Goal: Transaction & Acquisition: Purchase product/service

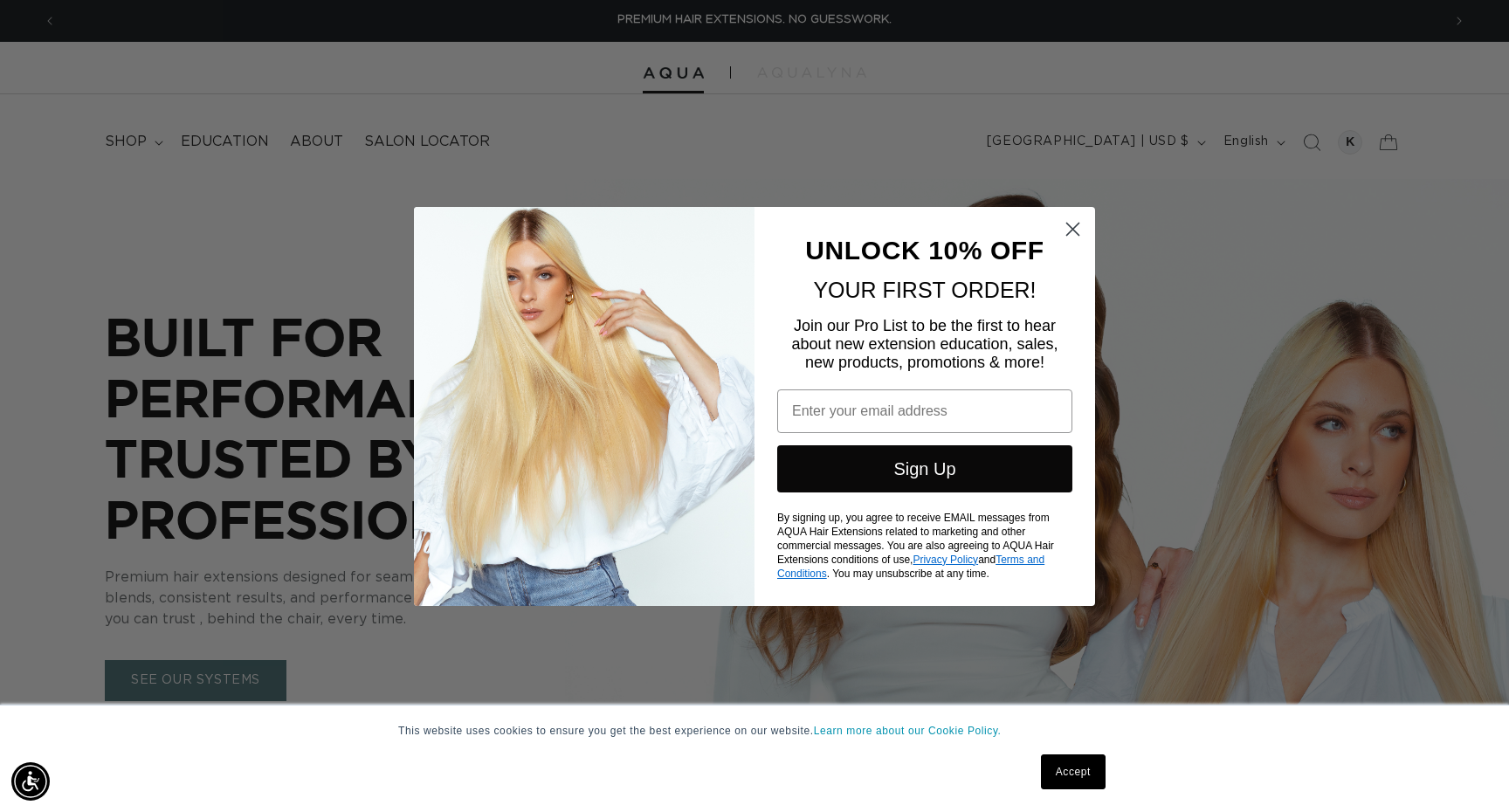
click at [1071, 228] on icon "Close dialog" at bounding box center [1073, 228] width 12 height 12
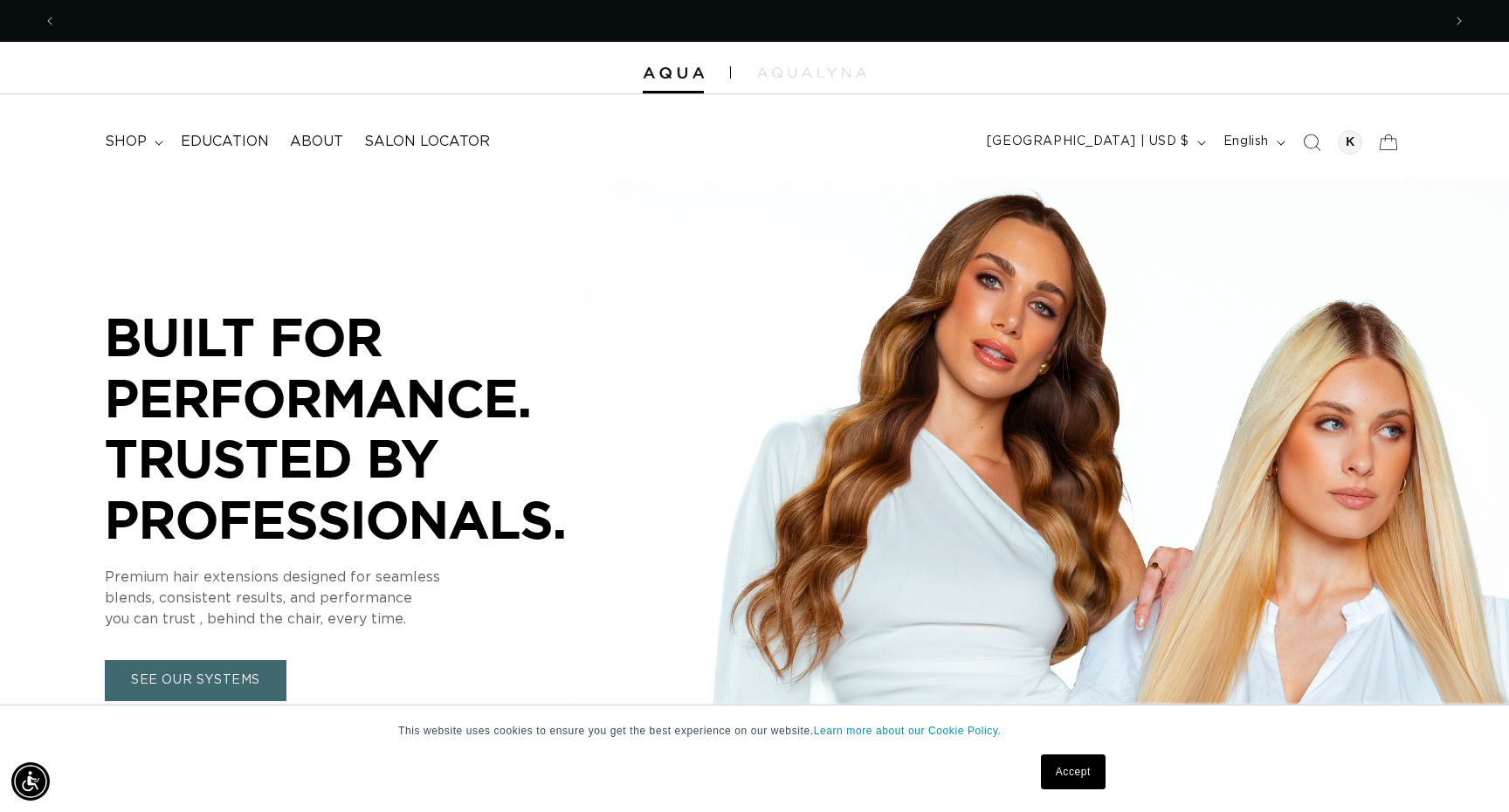
scroll to position [0, 1385]
click at [1386, 148] on icon at bounding box center [1388, 142] width 41 height 41
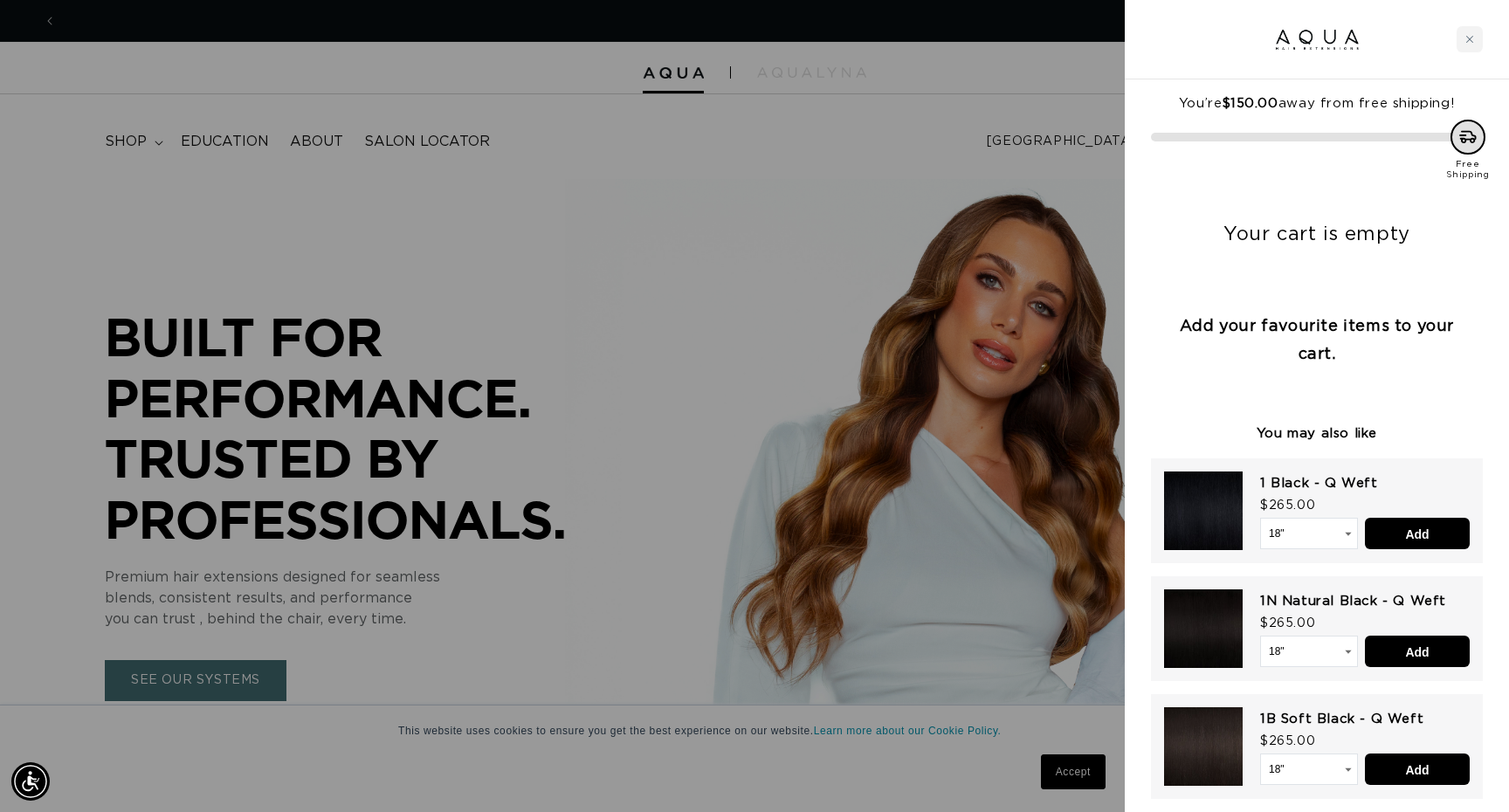
scroll to position [0, 2771]
click at [1470, 39] on icon "Close cart" at bounding box center [1470, 39] width 7 height 7
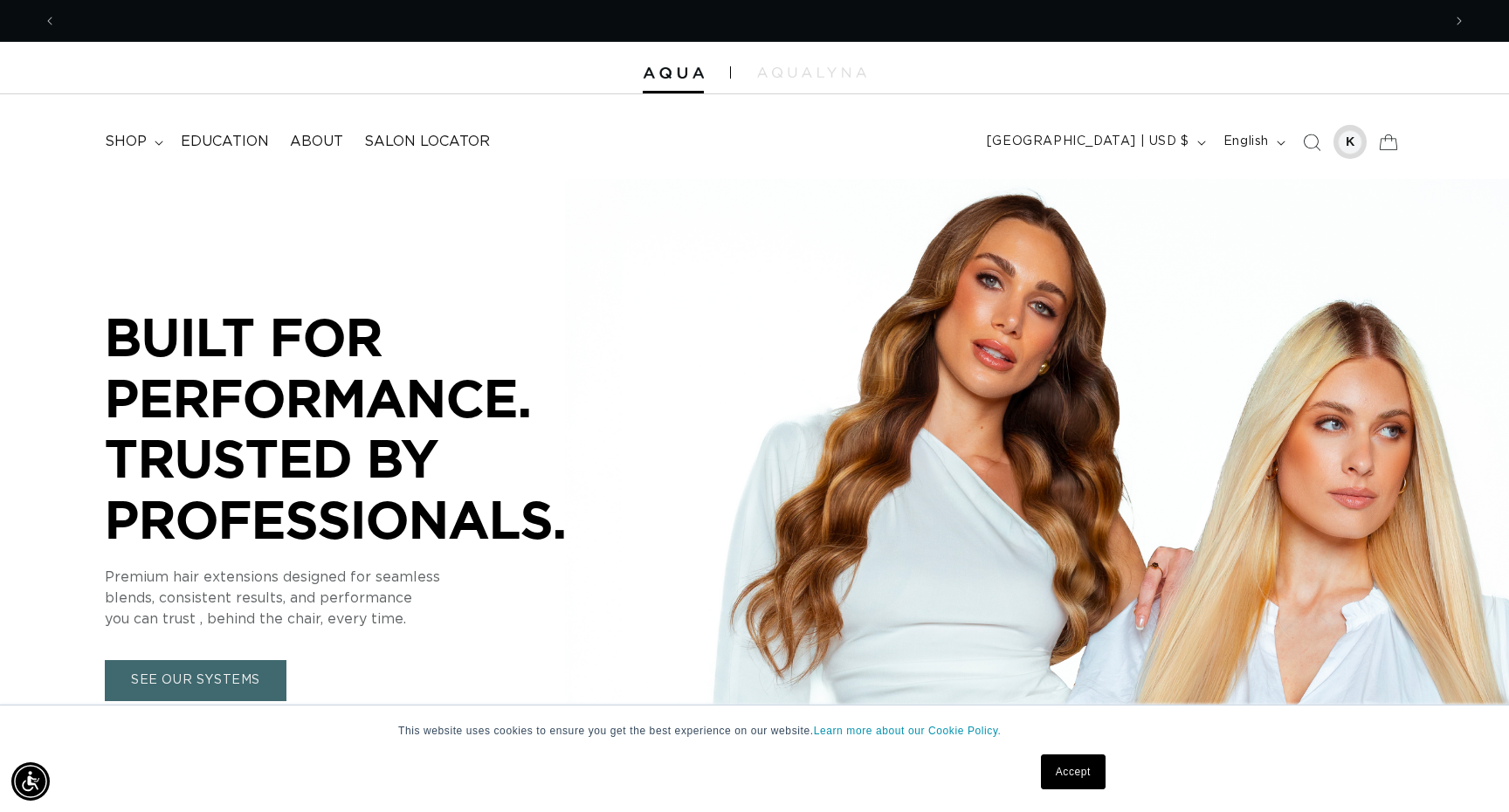
scroll to position [0, 0]
click at [1356, 141] on div at bounding box center [1350, 142] width 25 height 25
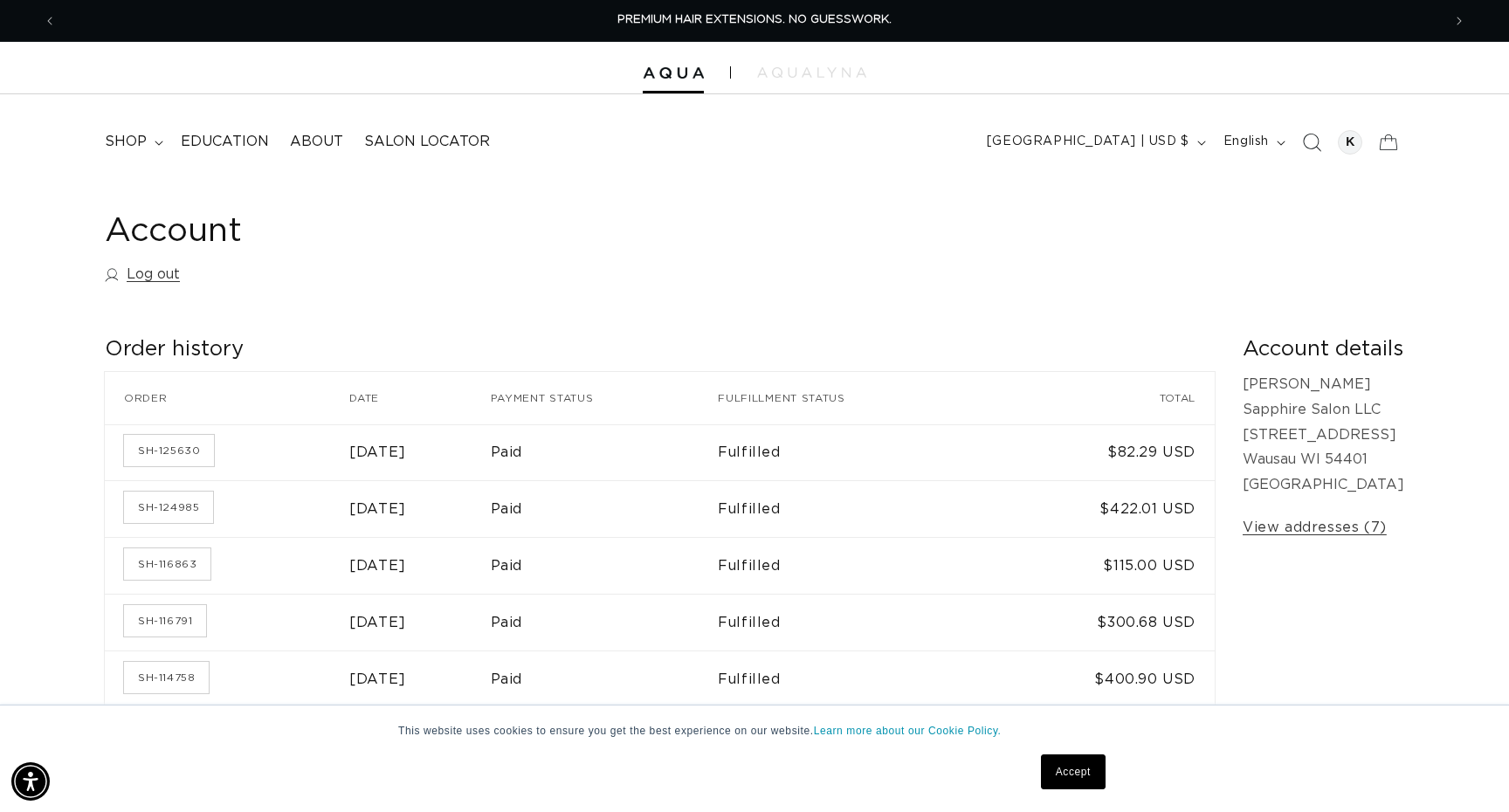
click at [1315, 137] on icon "Search" at bounding box center [1311, 142] width 18 height 18
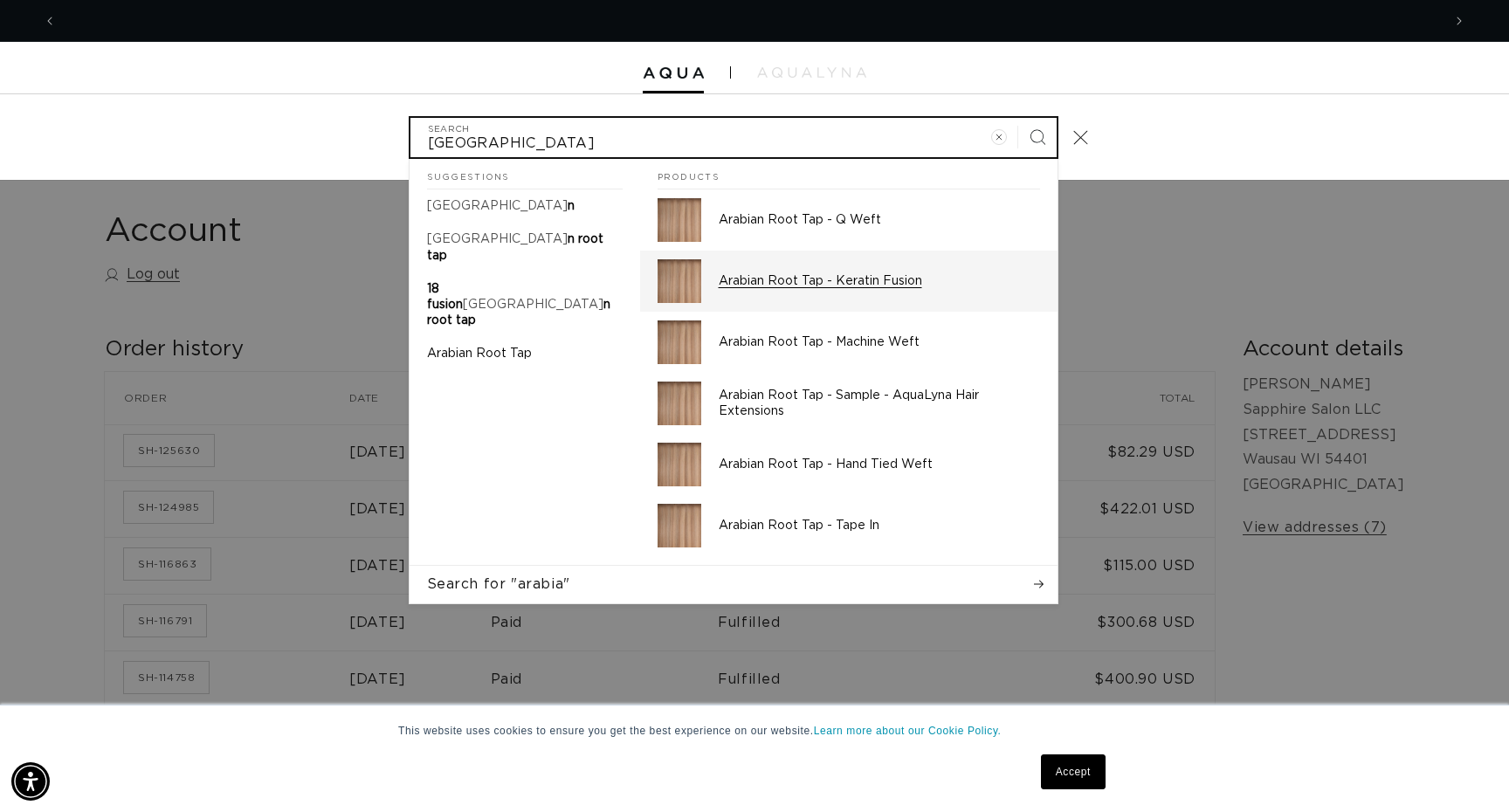
scroll to position [0, 2771]
type input "arabia"
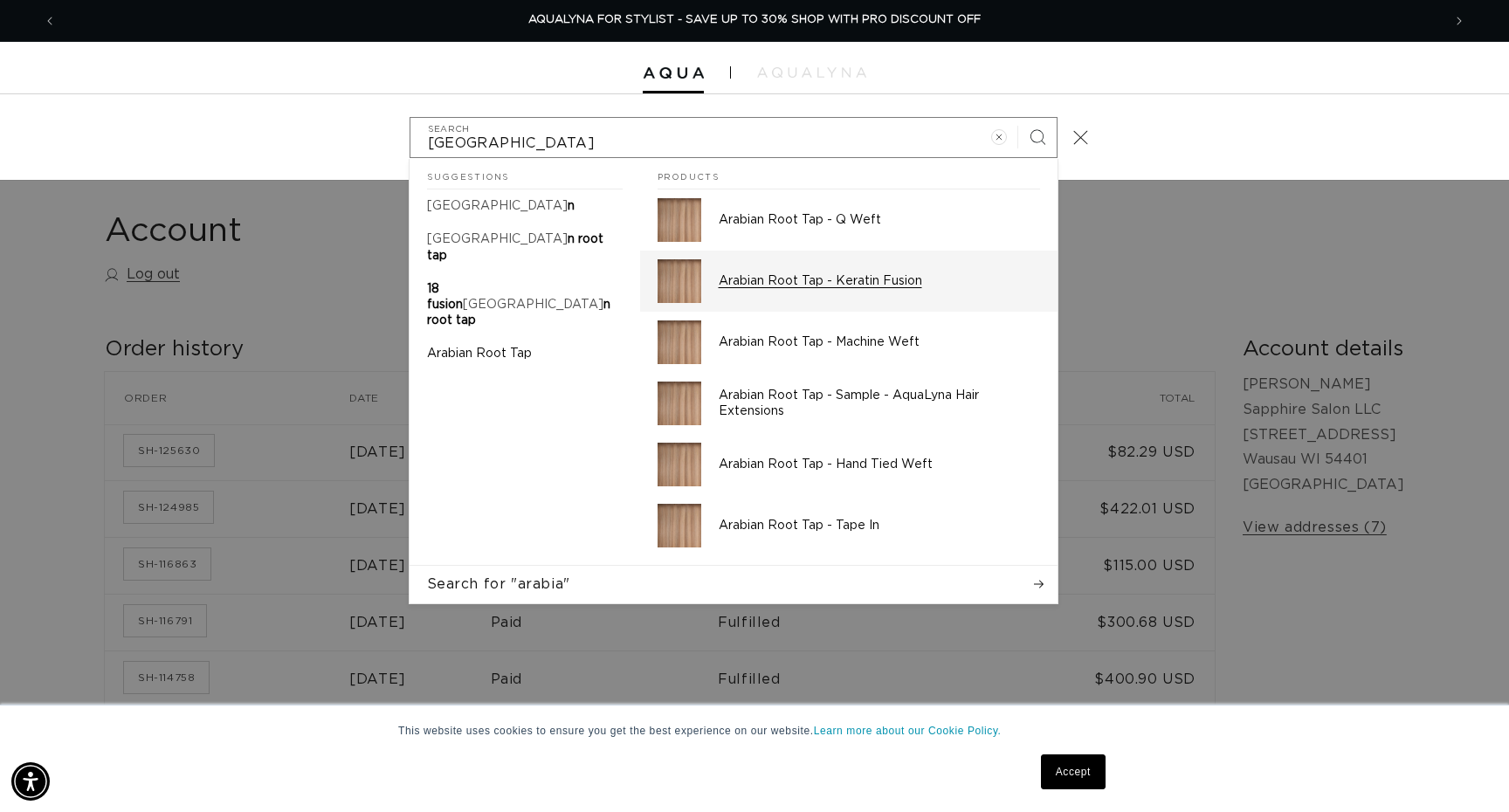
click at [830, 275] on p "Arabian Root Tap - Keratin Fusion" at bounding box center [879, 281] width 322 height 15
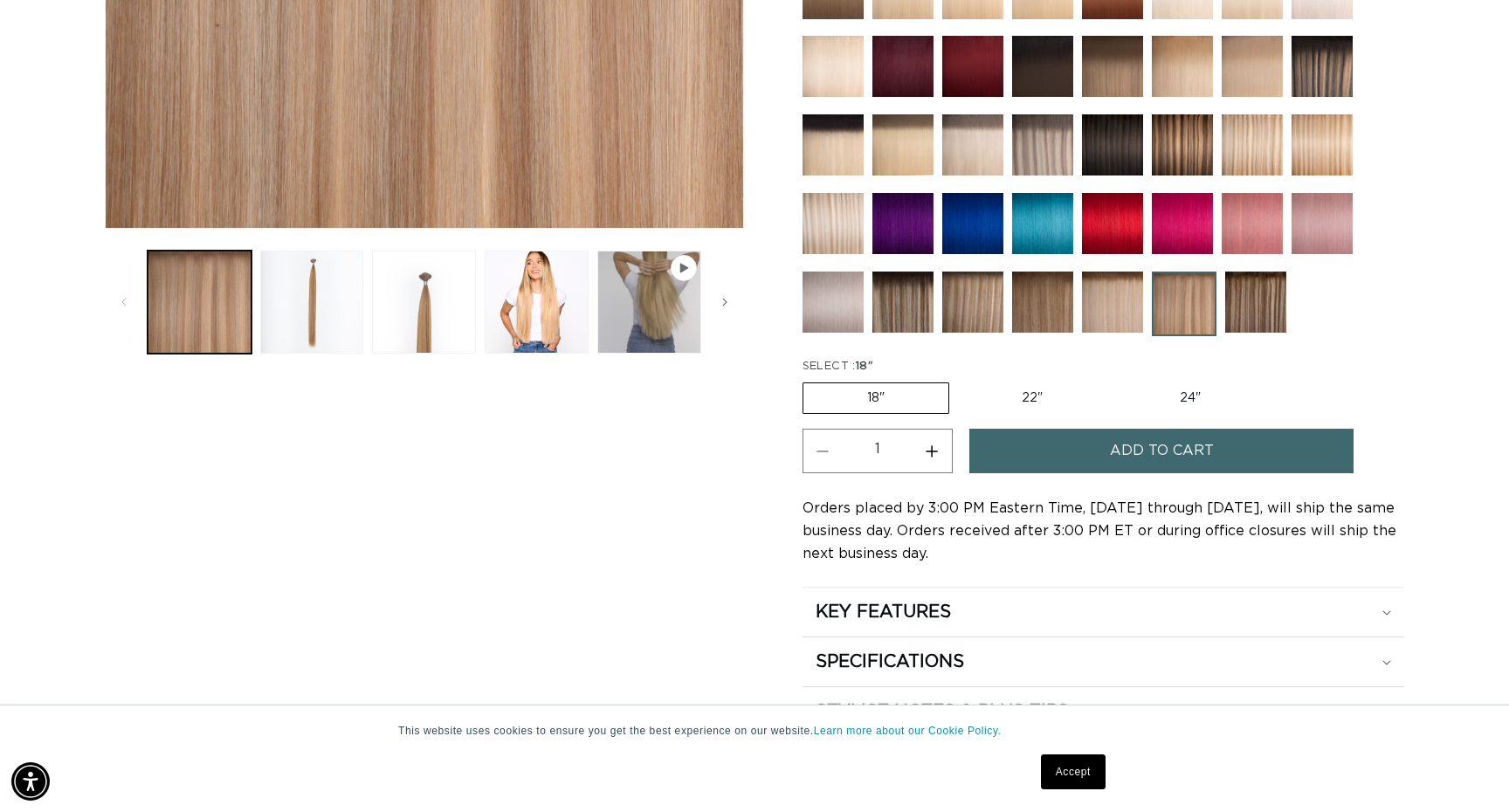
scroll to position [0, 1385]
click at [1105, 451] on button "Add to cart" at bounding box center [1161, 451] width 384 height 45
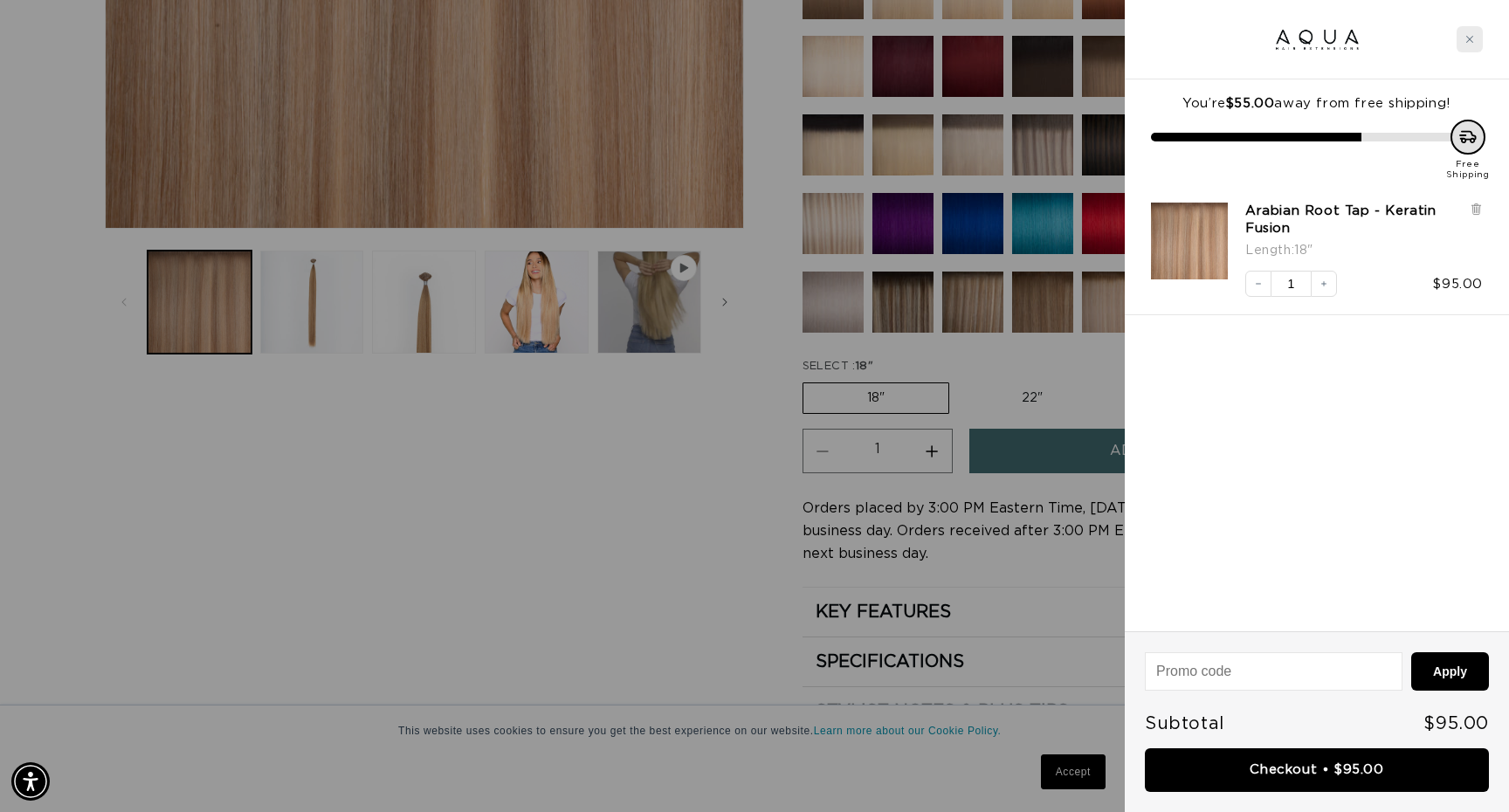
click at [1474, 29] on div "Close cart" at bounding box center [1470, 39] width 26 height 26
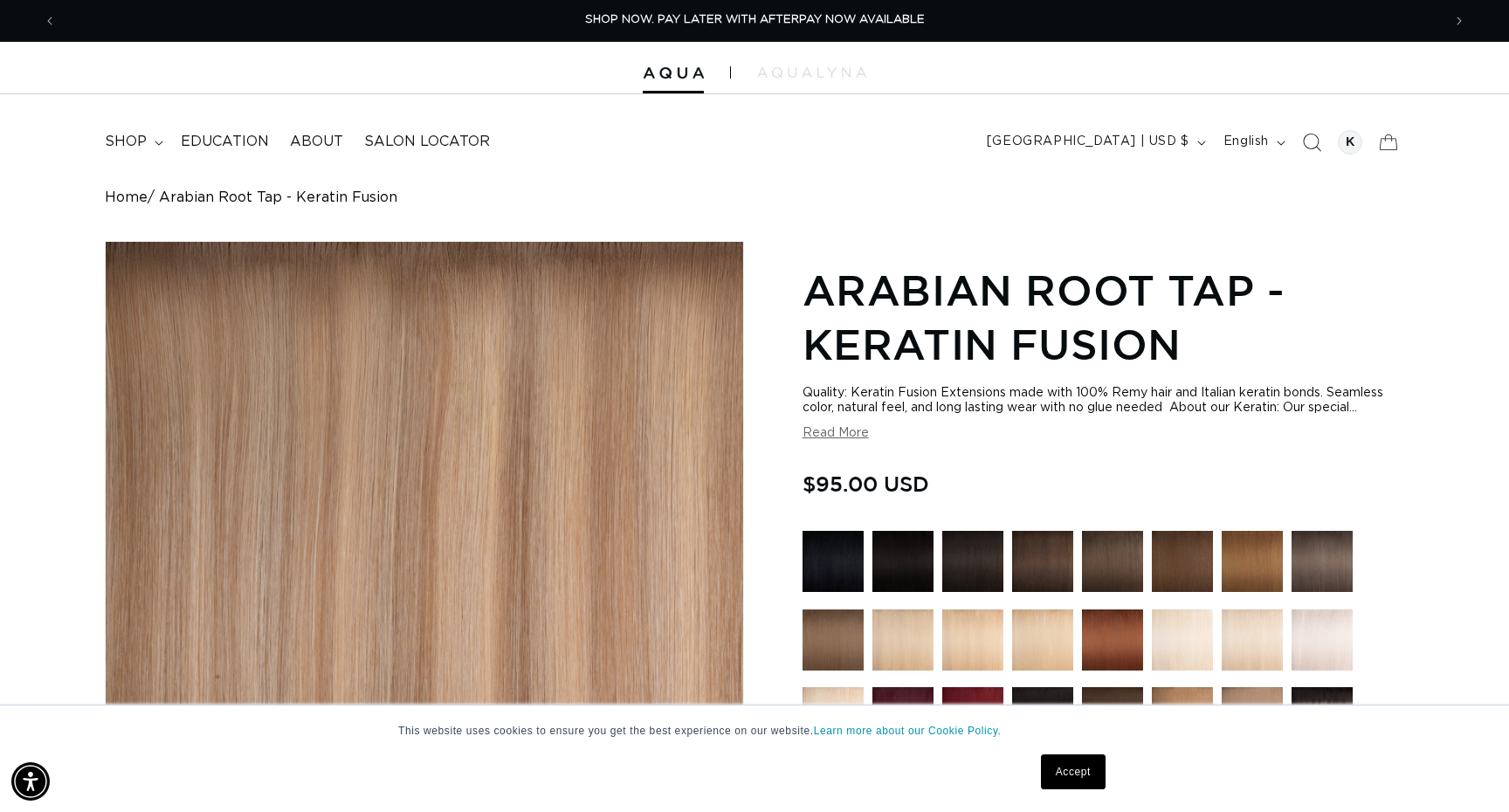
click at [1315, 138] on icon "Search" at bounding box center [1311, 142] width 18 height 18
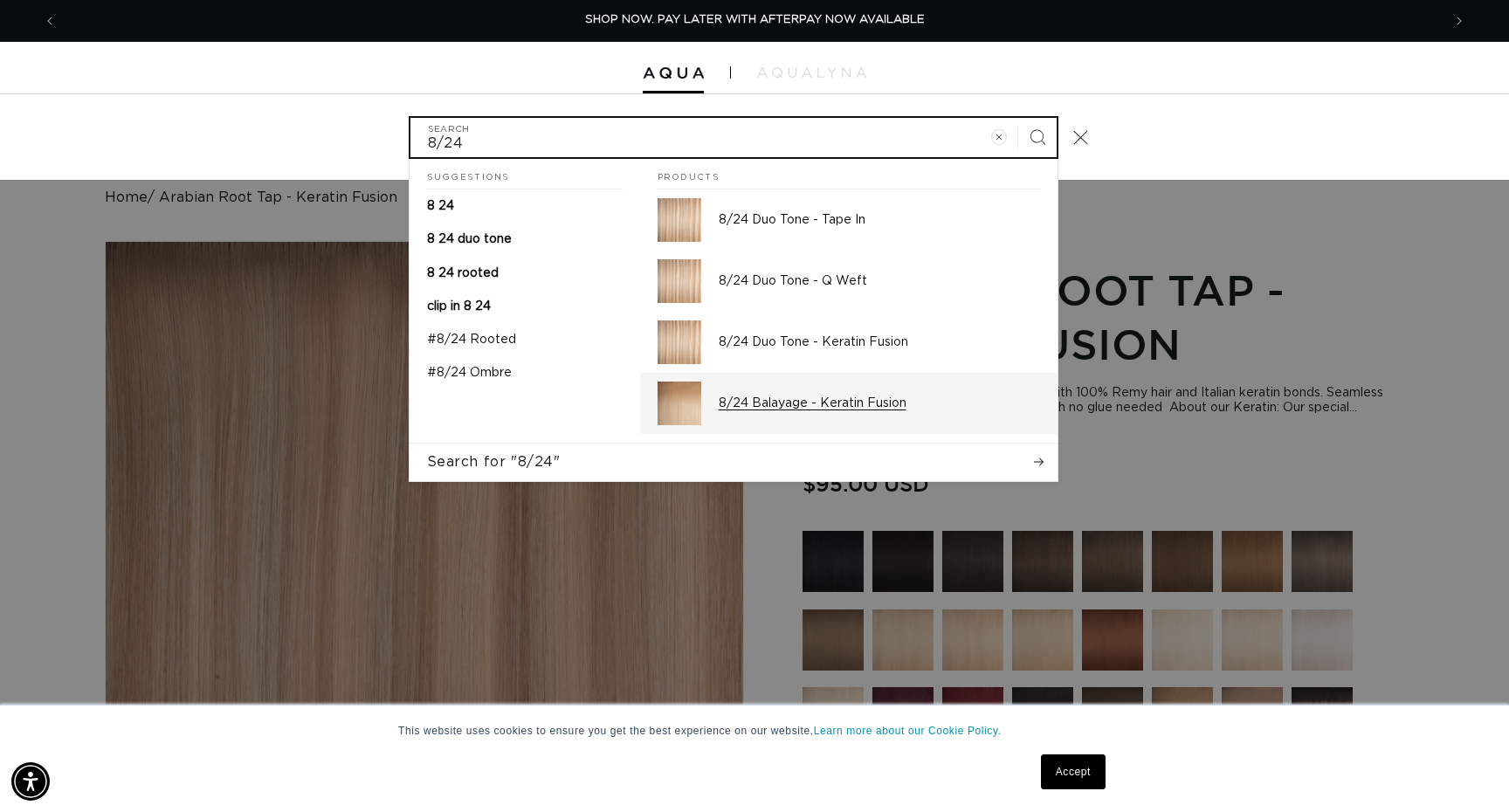
type input "8/24"
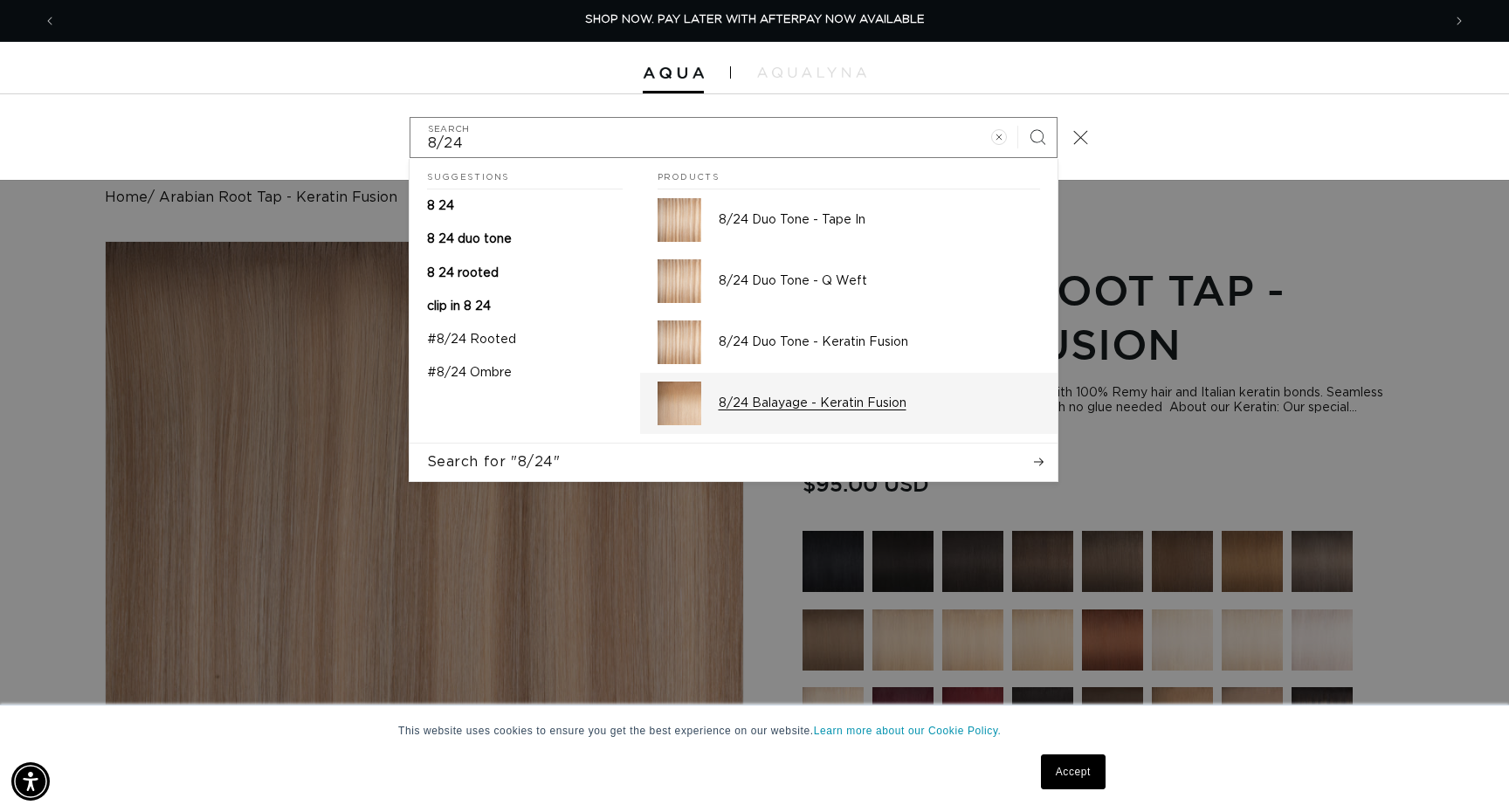
click at [833, 398] on p "8/24 Balayage - Keratin Fusion" at bounding box center [879, 403] width 322 height 15
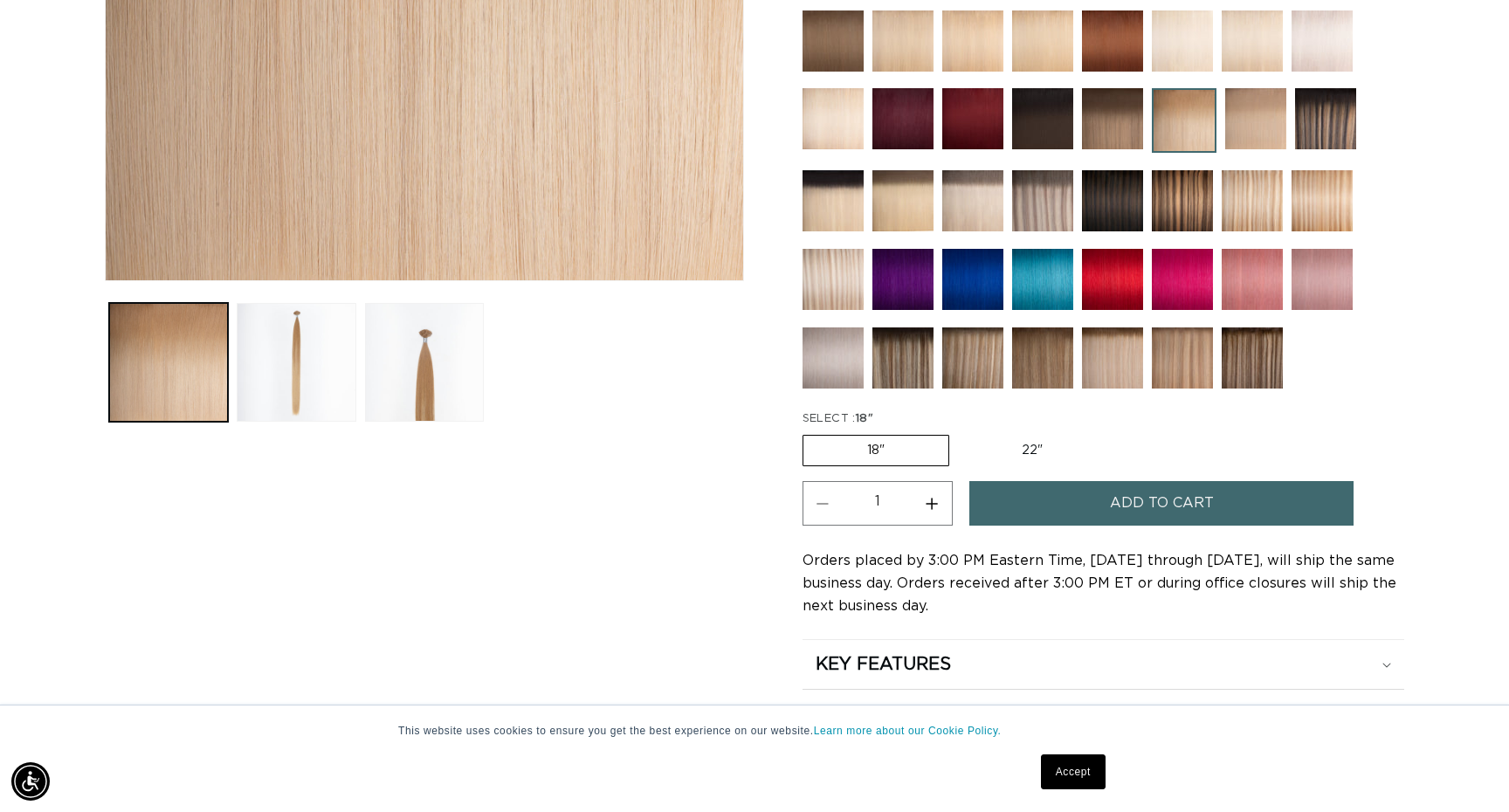
scroll to position [0, 2771]
click at [932, 504] on button "Increase quantity for 8/24 Balayage - Keratin Fusion" at bounding box center [932, 503] width 39 height 45
type input "2"
click at [1040, 501] on button "Add to cart" at bounding box center [1161, 503] width 384 height 45
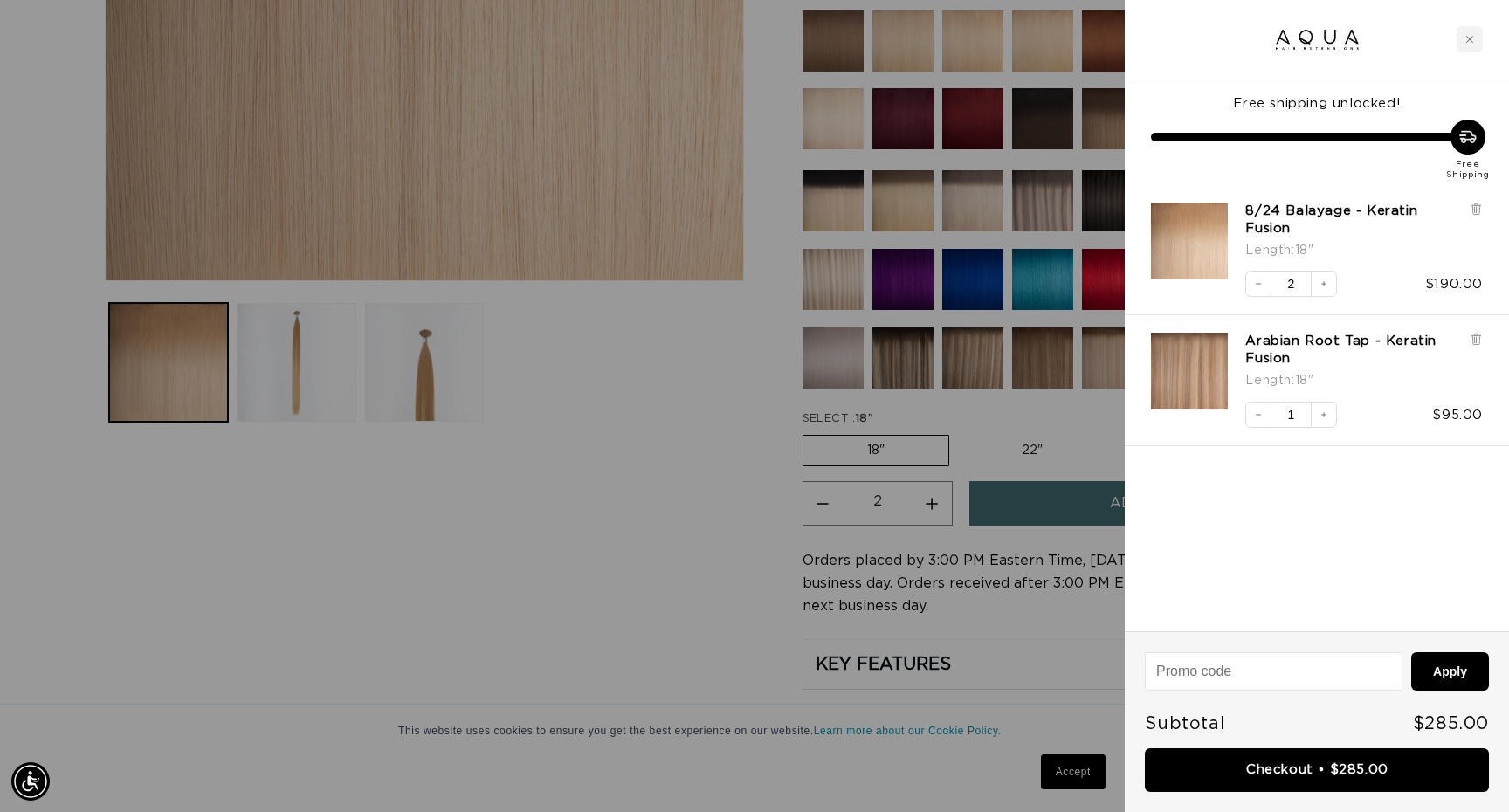
scroll to position [0, 1385]
click at [1284, 767] on link "Checkout • $285.00" at bounding box center [1316, 770] width 344 height 45
